Goal: Transaction & Acquisition: Purchase product/service

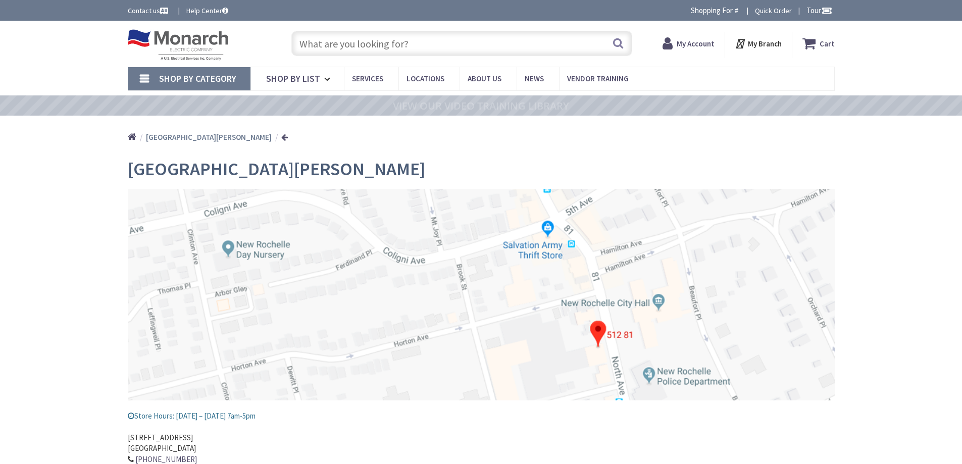
click at [346, 43] on input "text" at bounding box center [461, 43] width 341 height 25
click at [681, 42] on strong "My Account" at bounding box center [696, 44] width 38 height 10
click at [452, 50] on input "text" at bounding box center [461, 43] width 341 height 25
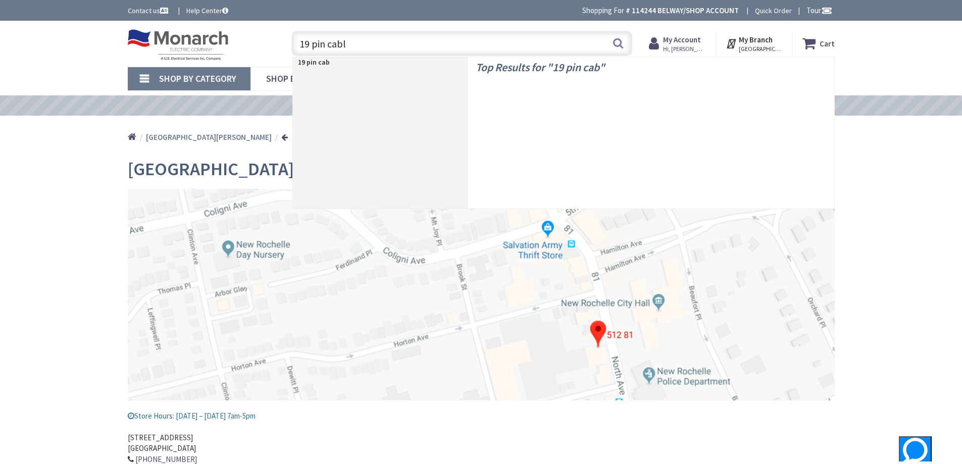
type input "19 pin cable"
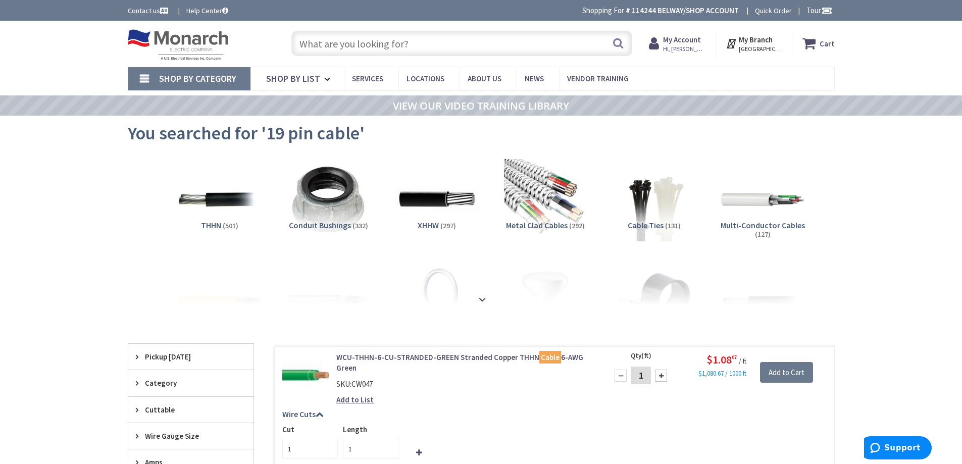
click at [448, 41] on input "text" at bounding box center [461, 43] width 341 height 25
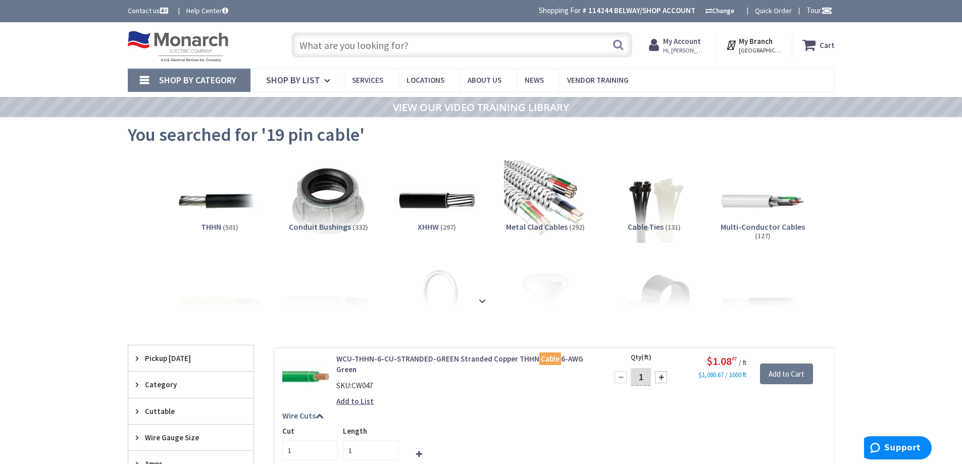
drag, startPoint x: 767, startPoint y: 230, endPoint x: 782, endPoint y: 238, distance: 17.9
click at [766, 230] on span "Multi-Conductor Cables" at bounding box center [763, 227] width 84 height 10
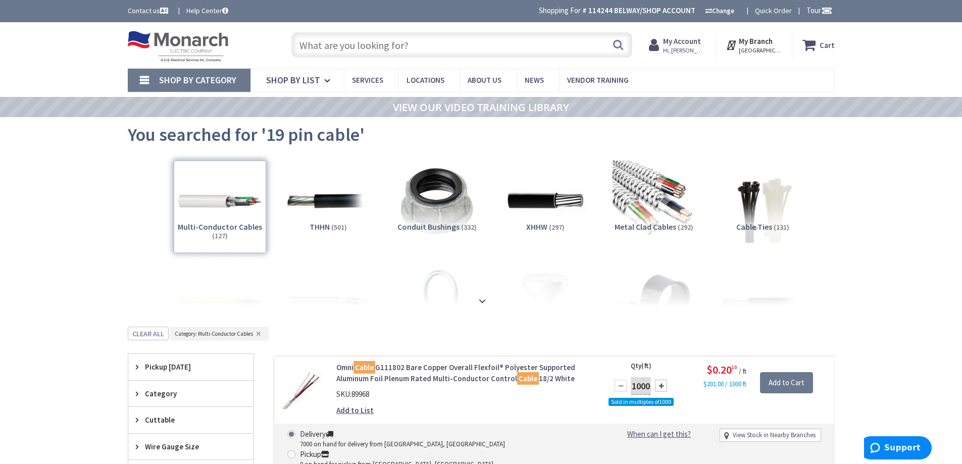
click at [428, 50] on input "text" at bounding box center [461, 44] width 341 height 25
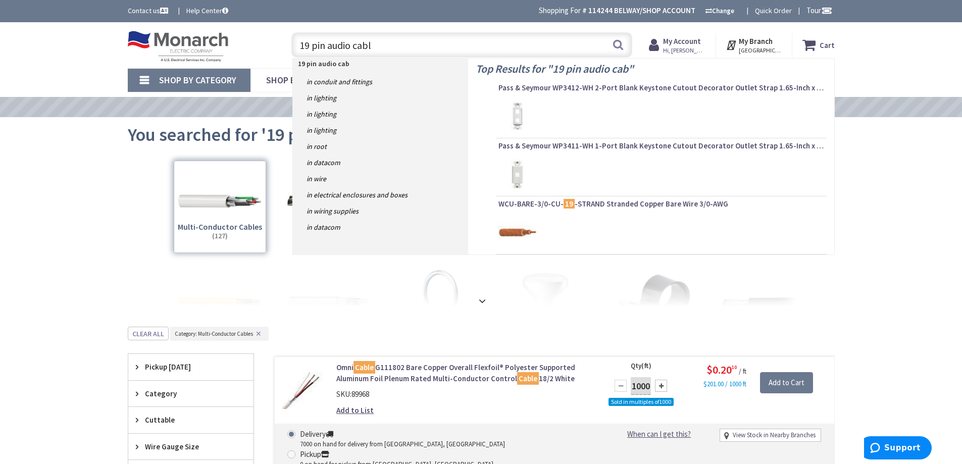
type input "19 pin audio cable"
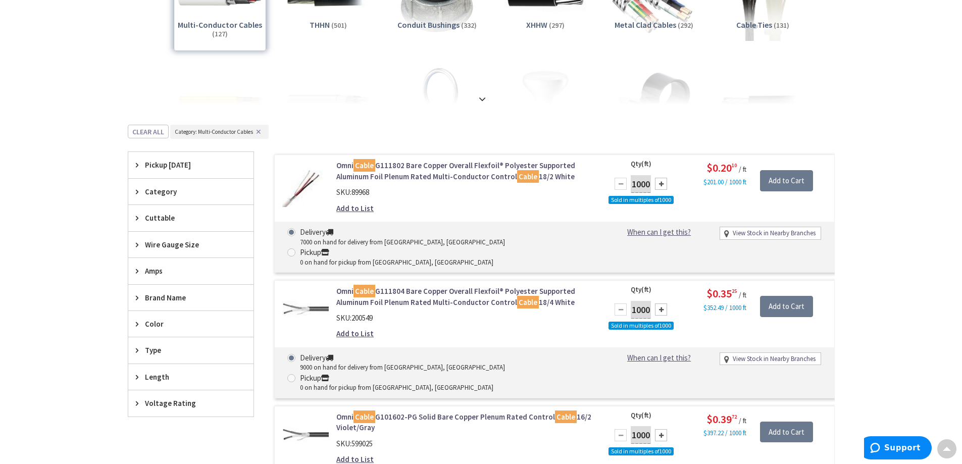
scroll to position [303, 0]
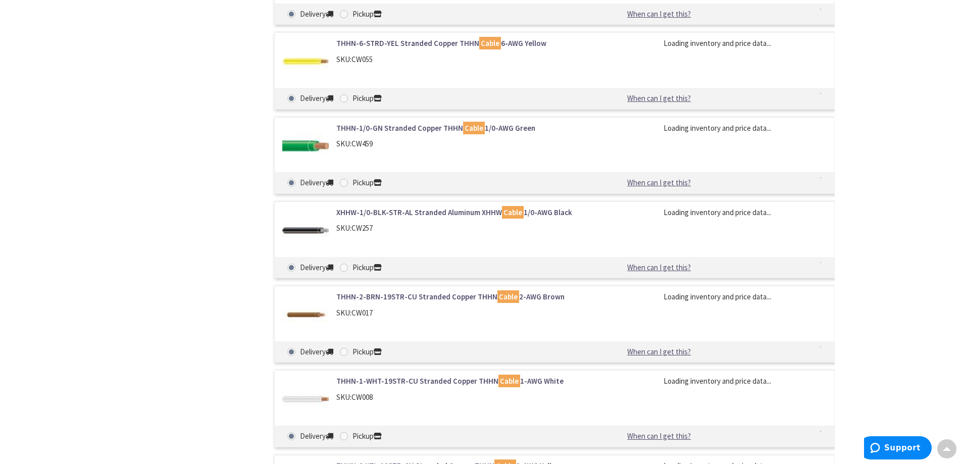
scroll to position [12719, 0]
